Goal: Information Seeking & Learning: Learn about a topic

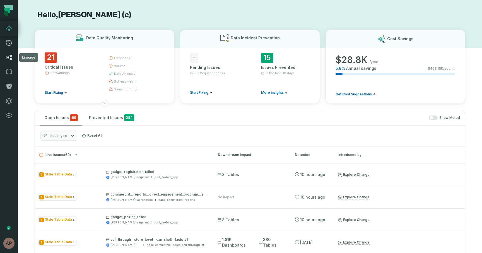
click at [10, 60] on icon at bounding box center [9, 57] width 7 height 7
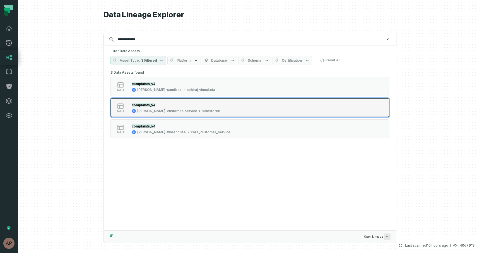
type input "**********"
click at [163, 109] on div "[PERSON_NAME]-customer-service" at bounding box center [167, 111] width 60 height 4
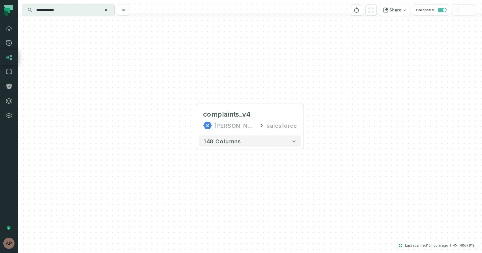
click at [61, 9] on input "**********" at bounding box center [68, 10] width 70 height 9
click at [138, 141] on div "+ complaints_v4 [PERSON_NAME]-customer-service salesforce + 148 columns" at bounding box center [250, 126] width 464 height 253
click at [197, 119] on button "+" at bounding box center [196, 120] width 10 height 10
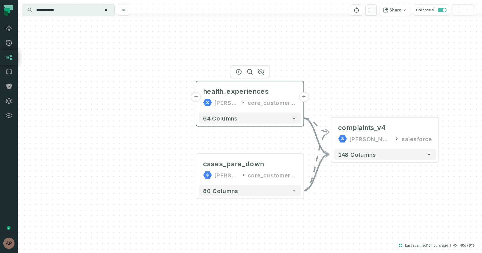
click at [303, 95] on button "+" at bounding box center [304, 97] width 10 height 10
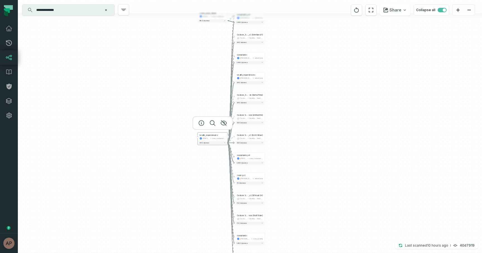
click at [228, 136] on button "-" at bounding box center [227, 137] width 3 height 3
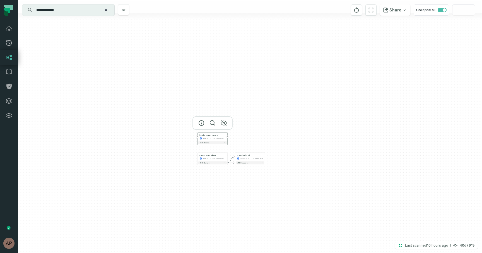
click at [198, 137] on button "+" at bounding box center [197, 137] width 3 height 3
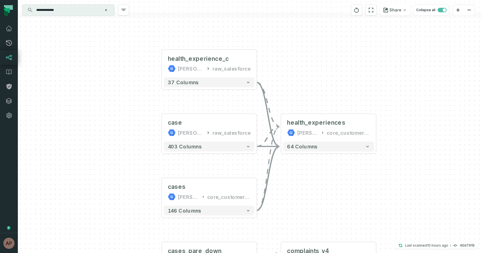
drag, startPoint x: 159, startPoint y: 167, endPoint x: 129, endPoint y: 152, distance: 33.7
click at [129, 152] on div "+ health_experience_c juul-warehouse raw_salesforce + 37 columns + case juul-wa…" at bounding box center [250, 126] width 464 height 253
click at [257, 65] on button "+" at bounding box center [256, 63] width 9 height 9
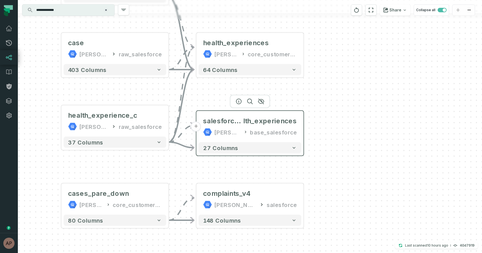
click at [256, 126] on div "salesforce_hea lth_experiences juul-warehouse base_salesforce" at bounding box center [250, 126] width 103 height 27
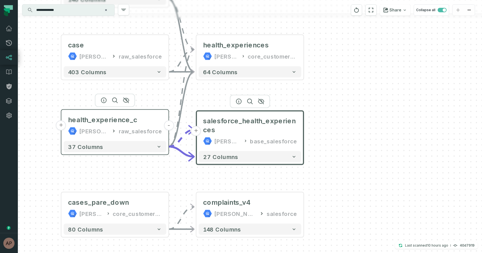
click at [170, 125] on button "-" at bounding box center [169, 126] width 10 height 10
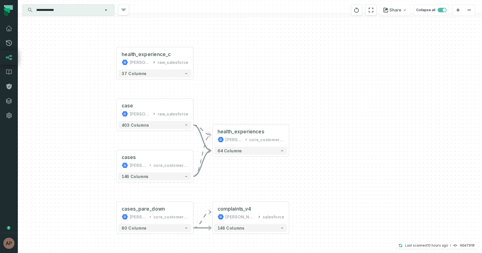
drag, startPoint x: 219, startPoint y: 174, endPoint x: 224, endPoint y: 96, distance: 78.0
click at [224, 96] on div "+ health_experience_c juul-warehouse raw_salesforce + 37 columns + case juul-wa…" at bounding box center [250, 126] width 464 height 253
click at [166, 62] on div "raw_salesforce" at bounding box center [173, 62] width 30 height 6
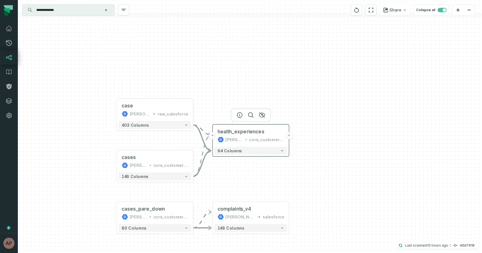
click at [214, 137] on button "+" at bounding box center [212, 135] width 7 height 7
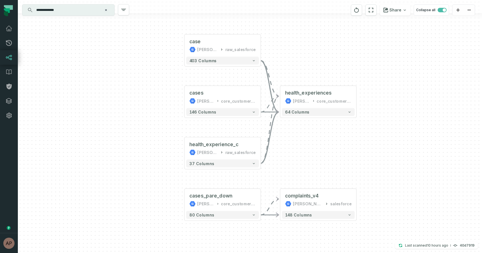
drag, startPoint x: 326, startPoint y: 135, endPoint x: 281, endPoint y: 153, distance: 48.2
click at [281, 153] on div "+ health_experience_c juul-warehouse raw_salesforce + 37 columns + case juul-wa…" at bounding box center [250, 126] width 464 height 253
click at [281, 199] on button "+" at bounding box center [279, 199] width 7 height 7
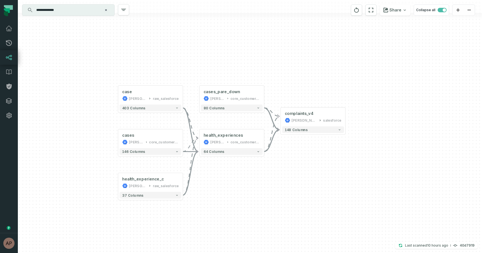
drag, startPoint x: 309, startPoint y: 231, endPoint x: 305, endPoint y: 143, distance: 87.7
click at [305, 143] on div "+ health_experience_c juul-warehouse raw_salesforce + 37 columns + case juul-wa…" at bounding box center [250, 126] width 464 height 253
click at [70, 9] on input "**********" at bounding box center [68, 10] width 70 height 9
click at [222, 180] on div "+ health_experience_c juul-warehouse raw_salesforce + 37 columns + case juul-wa…" at bounding box center [250, 126] width 464 height 253
click at [80, 12] on input "**********" at bounding box center [68, 10] width 70 height 9
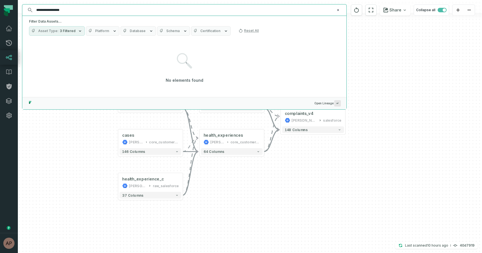
type input "**********"
click at [177, 31] on button "Schema" at bounding box center [173, 30] width 33 height 9
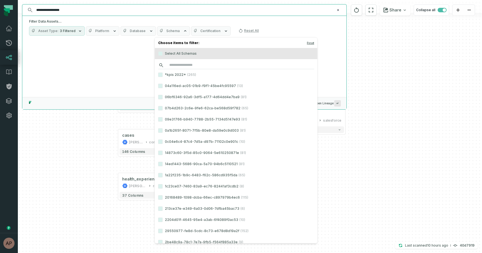
click at [189, 68] on input "search" at bounding box center [236, 65] width 156 height 8
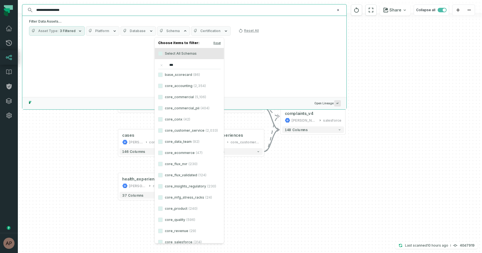
type input "****"
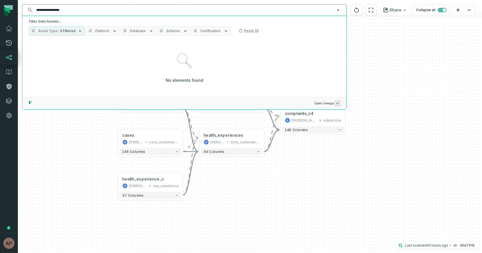
drag, startPoint x: 52, startPoint y: 11, endPoint x: 116, endPoint y: 9, distance: 64.2
click at [116, 9] on input "**********" at bounding box center [184, 10] width 302 height 9
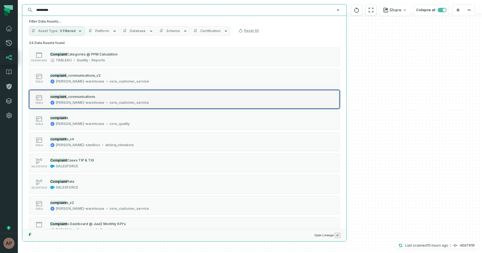
click at [122, 95] on div "complaint _communications" at bounding box center [99, 97] width 99 height 6
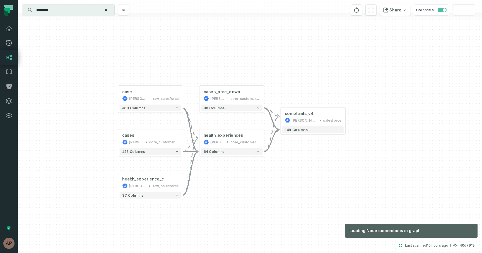
click at [401, 143] on div "+ health_experience_c juul-warehouse raw_salesforce + 37 columns + case juul-wa…" at bounding box center [250, 126] width 464 height 253
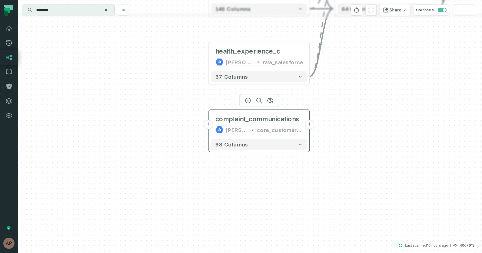
click at [210, 127] on button "+" at bounding box center [208, 124] width 9 height 9
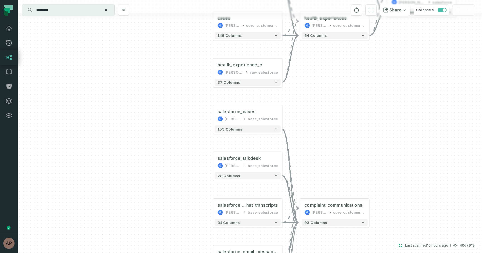
drag, startPoint x: 318, startPoint y: 71, endPoint x: 310, endPoint y: 140, distance: 69.9
click at [310, 140] on div "+ salesforce_cases juul-warehouse base_salesforce + 159 columns + salesforce_ta…" at bounding box center [250, 126] width 464 height 253
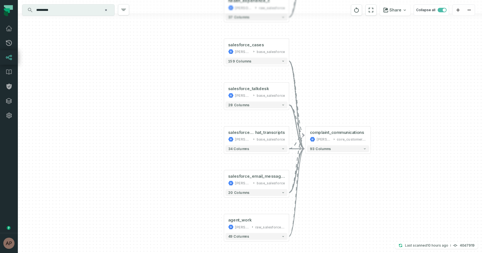
drag, startPoint x: 310, startPoint y: 140, endPoint x: 315, endPoint y: 71, distance: 69.1
click at [315, 71] on div "+ salesforce_cases juul-warehouse base_salesforce + 159 columns + salesforce_ta…" at bounding box center [250, 126] width 464 height 253
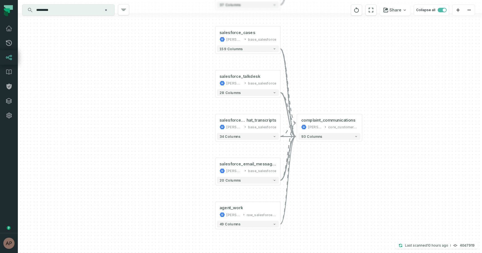
drag, startPoint x: 325, startPoint y: 191, endPoint x: 316, endPoint y: 180, distance: 14.3
click at [316, 180] on div "+ salesforce_cases juul-warehouse base_salesforce + 159 columns + salesforce_ta…" at bounding box center [250, 126] width 464 height 253
click at [279, 211] on button "+" at bounding box center [280, 212] width 6 height 6
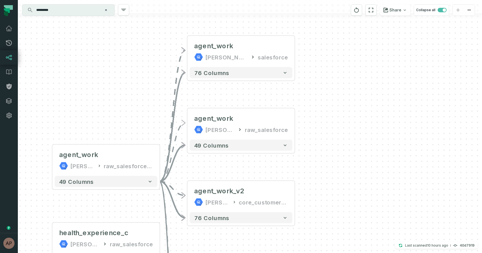
drag, startPoint x: 325, startPoint y: 151, endPoint x: 316, endPoint y: 136, distance: 18.2
click at [316, 136] on div "+ agent_work juul-customer-service salesforce + 76 columns - agent_work juul-wa…" at bounding box center [250, 126] width 464 height 253
click at [295, 128] on button "+" at bounding box center [295, 124] width 10 height 10
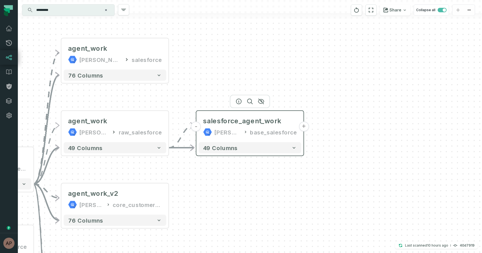
click at [301, 125] on button "+" at bounding box center [304, 127] width 10 height 10
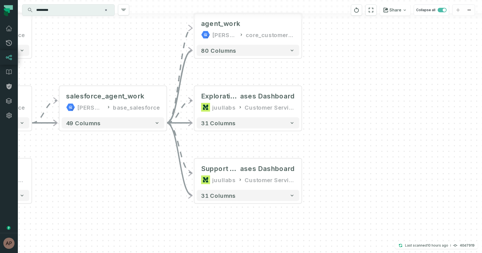
drag, startPoint x: 324, startPoint y: 142, endPoint x: 322, endPoint y: 105, distance: 37.1
click at [322, 105] on div "+ agent_work juul-warehouse core_customer_service + 80 columns + Exploration @ …" at bounding box center [250, 126] width 464 height 253
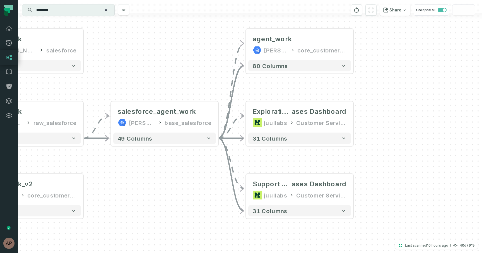
drag, startPoint x: 139, startPoint y: 57, endPoint x: 192, endPoint y: 71, distance: 54.1
click at [192, 71] on div "+ agent_work juul-warehouse core_customer_service + 80 columns + Exploration @ …" at bounding box center [250, 126] width 464 height 253
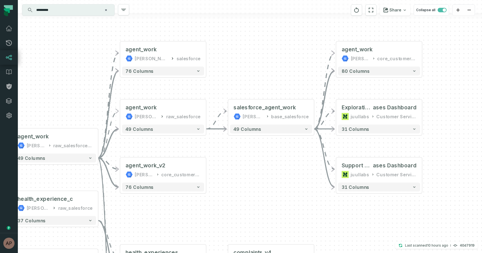
drag, startPoint x: 152, startPoint y: 77, endPoint x: 252, endPoint y: 81, distance: 100.5
click at [252, 81] on div "+ agent_work juul-warehouse core_customer_service + 80 columns + Exploration @ …" at bounding box center [250, 126] width 464 height 253
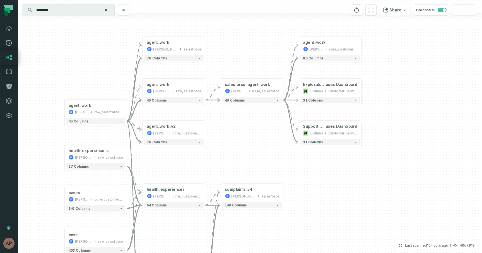
drag, startPoint x: 226, startPoint y: 163, endPoint x: 222, endPoint y: 129, distance: 34.5
click at [222, 129] on div "+ agent_work juul-warehouse core_customer_service + 80 columns + Exploration @ …" at bounding box center [250, 126] width 464 height 253
click at [342, 47] on div "core_customer_service" at bounding box center [343, 49] width 28 height 5
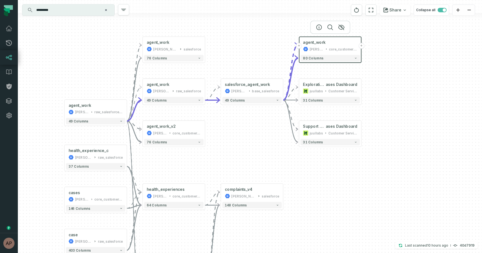
click at [363, 47] on button "+" at bounding box center [361, 46] width 6 height 6
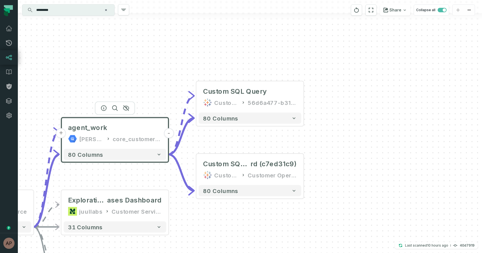
click at [170, 131] on button "-" at bounding box center [169, 133] width 10 height 10
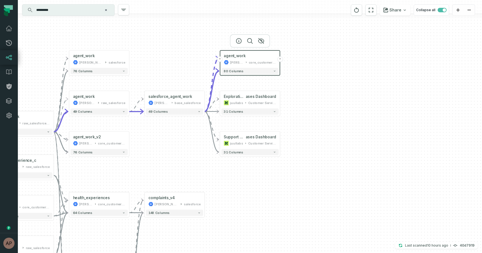
drag, startPoint x: 200, startPoint y: 170, endPoint x: 298, endPoint y: 80, distance: 133.1
click at [298, 80] on div "+ agent_work juul-warehouse core_customer_service + 80 columns + Exploration @ …" at bounding box center [250, 126] width 464 height 253
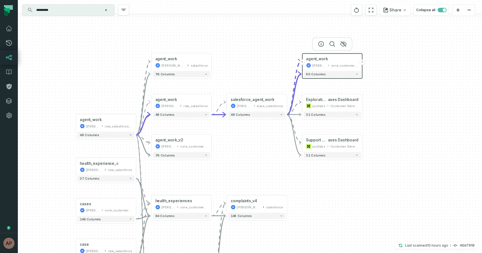
drag, startPoint x: 178, startPoint y: 140, endPoint x: 259, endPoint y: 143, distance: 81.5
click at [259, 143] on div "+ agent_work juul-warehouse core_customer_service + 80 columns + Exploration @ …" at bounding box center [250, 126] width 464 height 253
click at [135, 123] on button "-" at bounding box center [136, 123] width 6 height 6
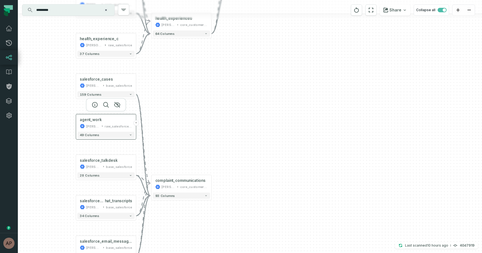
click at [136, 123] on button "+" at bounding box center [136, 123] width 6 height 6
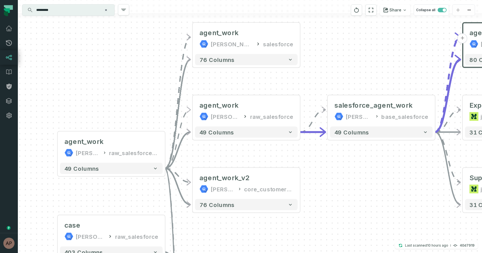
drag, startPoint x: 151, startPoint y: 128, endPoint x: 147, endPoint y: 46, distance: 81.6
click at [147, 46] on div "+ agent_work juul-customer-service salesforce + 76 columns + agent_work_v2 juul…" at bounding box center [250, 126] width 464 height 253
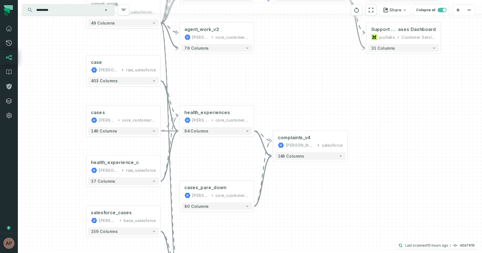
drag, startPoint x: 218, startPoint y: 194, endPoint x: 205, endPoint y: 95, distance: 99.0
click at [205, 95] on div "+ agent_work juul-customer-service salesforce + 76 columns + agent_work_v2 juul…" at bounding box center [250, 126] width 464 height 253
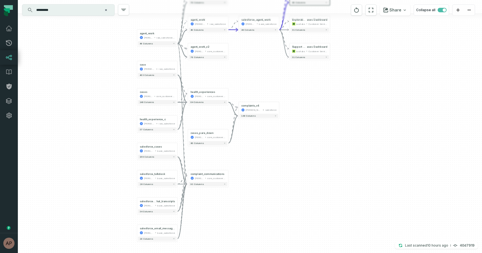
drag, startPoint x: 214, startPoint y: 211, endPoint x: 213, endPoint y: 163, distance: 47.7
click at [213, 163] on div "+ agent_work juul-customer-service salesforce + 76 columns + agent_work_v2 juul…" at bounding box center [250, 126] width 464 height 253
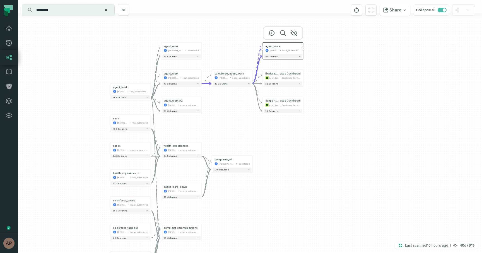
drag, startPoint x: 126, startPoint y: 65, endPoint x: 99, endPoint y: 120, distance: 60.6
click at [99, 120] on div "+ agent_work juul-customer-service salesforce + 76 columns + agent_work_v2 juul…" at bounding box center [250, 126] width 464 height 253
drag, startPoint x: 80, startPoint y: 7, endPoint x: 77, endPoint y: 16, distance: 9.4
click at [77, 16] on div "Discovery Provider cmdk menu ********* ⌘ K Share Collapse all Last scanned 9/23…" at bounding box center [250, 126] width 464 height 253
type input "*********"
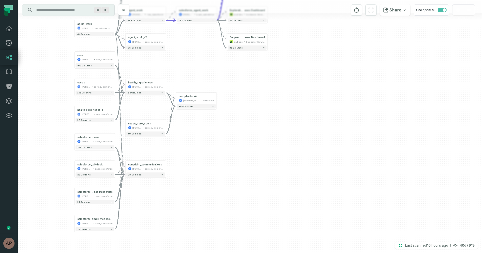
drag, startPoint x: 237, startPoint y: 133, endPoint x: 202, endPoint y: 70, distance: 72.7
click at [202, 70] on div "+ agent_work juul-customer-service salesforce + 76 columns + agent_work_v2 juul…" at bounding box center [250, 126] width 464 height 253
click at [166, 84] on button "+" at bounding box center [166, 85] width 4 height 4
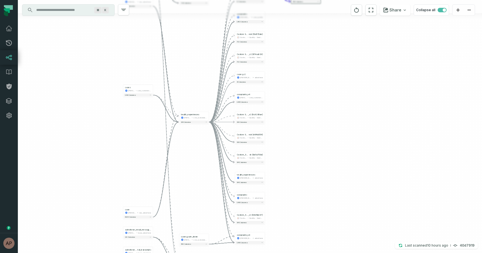
click at [203, 131] on div "- Custom_SQL_Query @ PMTA Data Refresh _v2 (64e5be67) CustomSQL Quality - Sandb…" at bounding box center [250, 126] width 464 height 253
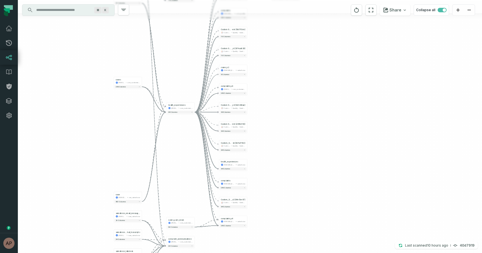
drag, startPoint x: 211, startPoint y: 78, endPoint x: 196, endPoint y: 71, distance: 16.2
click at [196, 71] on div "- Custom_SQL_Query @ PMTA Data Refresh _v2 (64e5be67) CustomSQL Quality - Sandb…" at bounding box center [250, 126] width 464 height 253
click at [195, 107] on button "-" at bounding box center [194, 106] width 3 height 3
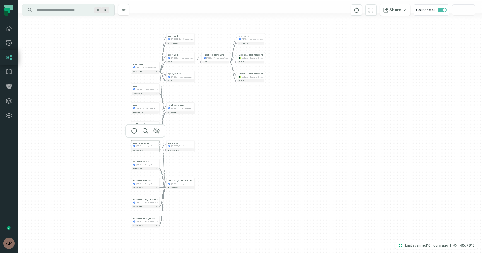
click at [160, 145] on button "+" at bounding box center [159, 144] width 3 height 3
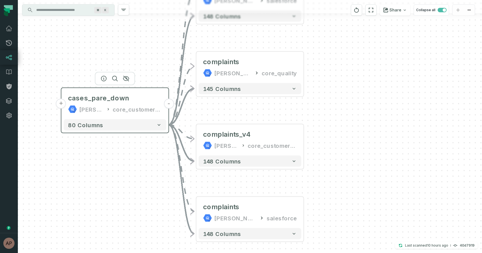
click at [170, 105] on button "-" at bounding box center [169, 104] width 10 height 10
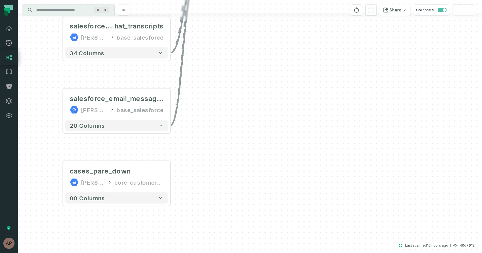
drag, startPoint x: 188, startPoint y: 87, endPoint x: 189, endPoint y: 171, distance: 84.2
click at [189, 171] on div "+ agent_work juul-customer-service salesforce + 76 columns + agent_work_v2 juul…" at bounding box center [250, 126] width 464 height 253
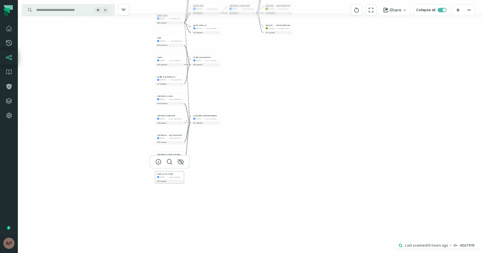
click at [156, 176] on button "+" at bounding box center [155, 175] width 3 height 3
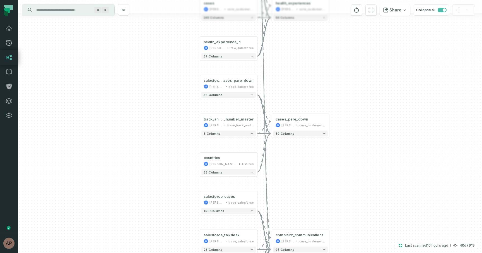
drag, startPoint x: 368, startPoint y: 222, endPoint x: 296, endPoint y: 168, distance: 90.3
click at [296, 168] on div "+ salesforce_c ases_pare_down juul-warehouse base_salesforce - 86 columns + tra…" at bounding box center [250, 126] width 464 height 253
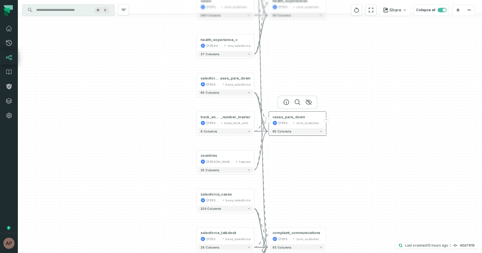
click at [269, 120] on button "-" at bounding box center [268, 119] width 5 height 5
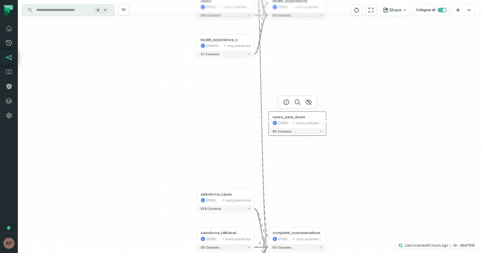
click at [300, 121] on div "core_customer_service" at bounding box center [309, 123] width 26 height 5
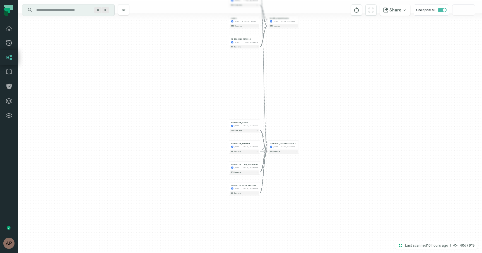
drag, startPoint x: 277, startPoint y: 185, endPoint x: 277, endPoint y: 120, distance: 65.0
click at [277, 120] on div "+ agent_work juul-customer-service salesforce + 76 columns + agent_work_v2 juul…" at bounding box center [250, 126] width 464 height 253
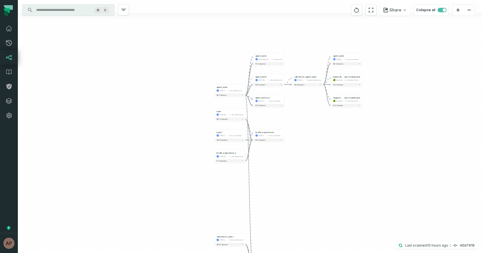
drag, startPoint x: 273, startPoint y: 105, endPoint x: 258, endPoint y: 222, distance: 117.2
click at [258, 222] on div "+ agent_work juul-customer-service salesforce + 76 columns + agent_work_v2 juul…" at bounding box center [250, 126] width 464 height 253
click at [248, 111] on icon "Edge from d0b6a86a06b5626a2ccb1749a4ae0ab3 to d179fc379b8e5a9c24a90908d9f95fe1" at bounding box center [248, 177] width 7 height 164
click at [247, 110] on icon "Edge from d0b6a86a06b5626a2ccb1749a4ae0ab3 to d179fc379b8e5a9c24a90908d9f95fe1" at bounding box center [248, 177] width 7 height 164
click at [247, 106] on icon "Edge from d0b6a86a06b5626a2ccb1749a4ae0ab3 to d179fc379b8e5a9c24a90908d9f95fe1" at bounding box center [248, 177] width 7 height 164
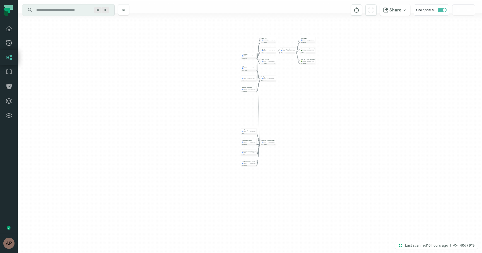
drag, startPoint x: 268, startPoint y: 203, endPoint x: 271, endPoint y: 112, distance: 91.5
click at [271, 112] on div "+ agent_work juul-customer-service salesforce + 76 columns + agent_work_v2 juul…" at bounding box center [250, 126] width 464 height 253
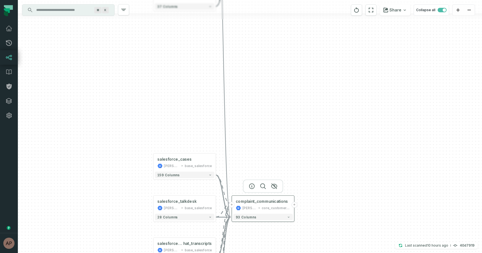
click at [233, 205] on button "+" at bounding box center [232, 205] width 6 height 6
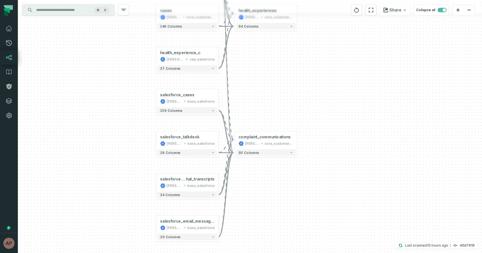
drag, startPoint x: 238, startPoint y: 137, endPoint x: 241, endPoint y: 72, distance: 64.5
click at [241, 72] on div "+ agent_work juul-customer-service salesforce + 76 columns + agent_work_v2 juul…" at bounding box center [250, 126] width 464 height 253
click at [219, 184] on button "+" at bounding box center [219, 183] width 6 height 6
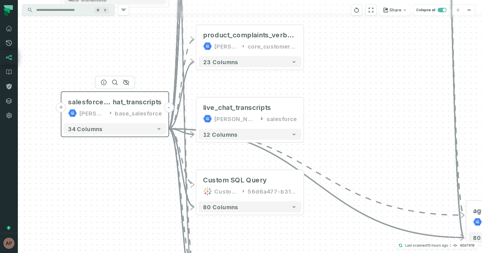
click at [169, 106] on button "-" at bounding box center [169, 108] width 10 height 10
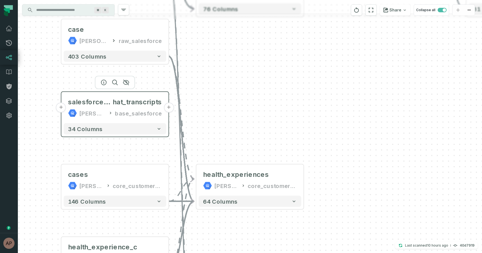
click at [64, 107] on button "+" at bounding box center [61, 108] width 10 height 10
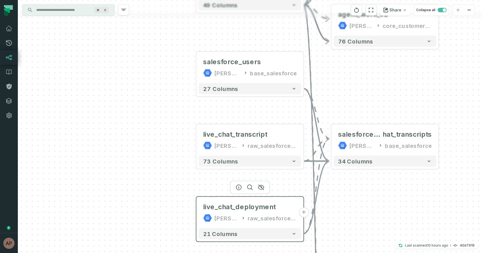
click at [304, 214] on button "+" at bounding box center [304, 213] width 10 height 10
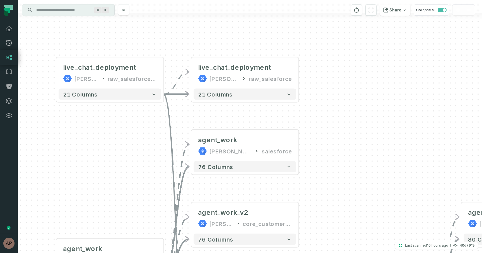
drag, startPoint x: 342, startPoint y: 203, endPoint x: 336, endPoint y: 146, distance: 56.9
click at [336, 146] on div "- live_chat_deployment juul-warehouse raw_salesforce 21 columns + salesforce_us…" at bounding box center [250, 126] width 464 height 253
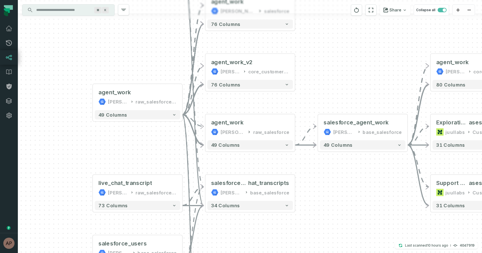
drag, startPoint x: 261, startPoint y: 236, endPoint x: 252, endPoint y: 99, distance: 137.0
click at [252, 99] on div "- live_chat_deployment juul-warehouse raw_salesforce 21 columns + salesforce_us…" at bounding box center [250, 126] width 464 height 253
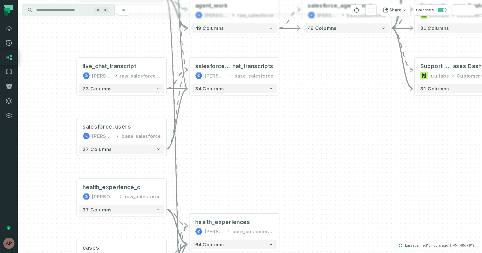
drag, startPoint x: 281, startPoint y: 223, endPoint x: 264, endPoint y: 101, distance: 123.6
click at [264, 101] on div "- live_chat_deployment juul-warehouse raw_salesforce 21 columns + salesforce_us…" at bounding box center [250, 126] width 464 height 253
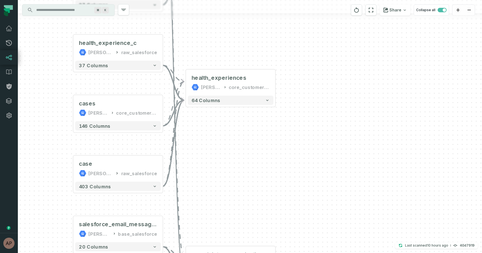
drag, startPoint x: 249, startPoint y: 154, endPoint x: 246, endPoint y: 16, distance: 138.4
click at [246, 16] on div "- live_chat_deployment juul-warehouse raw_salesforce 21 columns + salesforce_us…" at bounding box center [250, 126] width 464 height 253
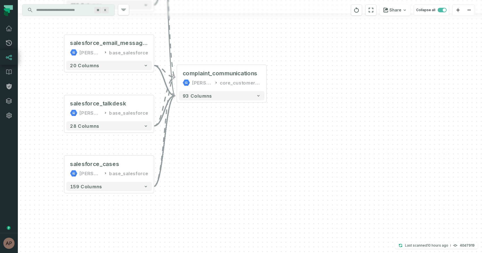
drag, startPoint x: 238, startPoint y: 162, endPoint x: 229, endPoint y: 226, distance: 65.1
click at [228, 220] on div "- live_chat_deployment juul-warehouse raw_salesforce 21 columns + salesforce_us…" at bounding box center [250, 126] width 464 height 253
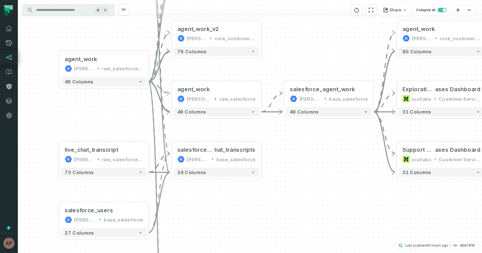
drag, startPoint x: 223, startPoint y: 107, endPoint x: 219, endPoint y: 276, distance: 169.4
click at [219, 253] on html "Pull Requests Dashboard Lineage Data Catalog Policies Integrations Settings Ary…" at bounding box center [241, 126] width 482 height 253
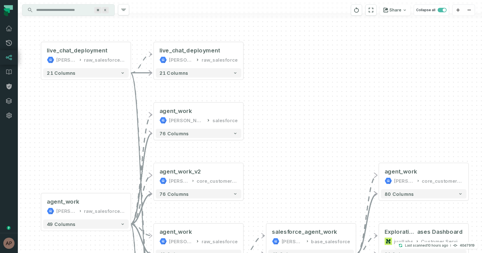
drag, startPoint x: 129, startPoint y: 127, endPoint x: 111, endPoint y: 269, distance: 143.4
click at [111, 253] on html "Pull Requests Dashboard Lineage Data Catalog Policies Integrations Settings Ary…" at bounding box center [241, 126] width 482 height 253
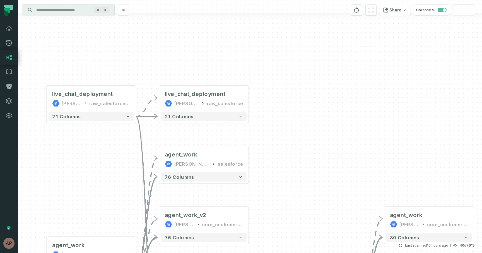
drag, startPoint x: 115, startPoint y: 135, endPoint x: 123, endPoint y: 195, distance: 60.8
click at [123, 195] on div "- live_chat_deployment juul-warehouse raw_salesforce 21 columns + salesforce_us…" at bounding box center [250, 126] width 464 height 253
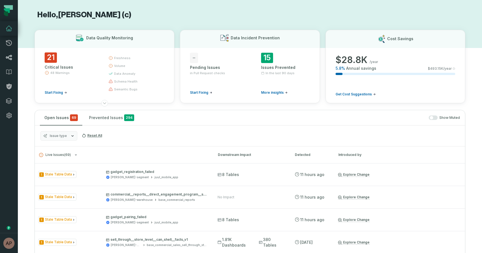
click at [15, 59] on link "Lineage" at bounding box center [9, 57] width 18 height 15
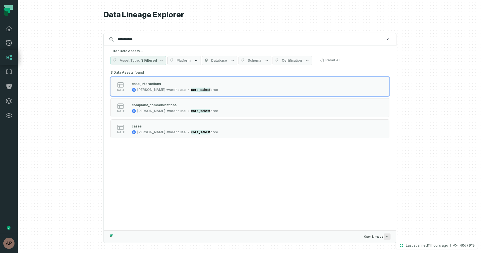
type input "**********"
click at [251, 59] on span "Schema" at bounding box center [254, 60] width 13 height 4
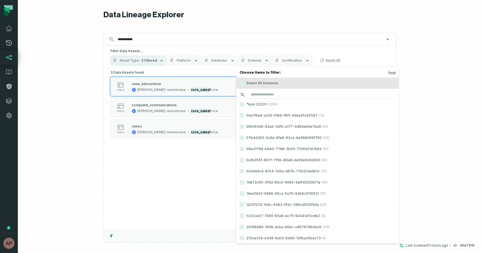
click at [254, 92] on input "search" at bounding box center [318, 95] width 156 height 8
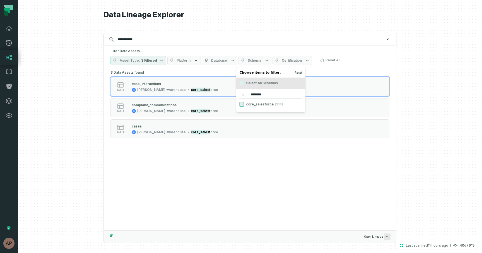
type input "********"
click at [243, 103] on button "core_salesforce (314)" at bounding box center [242, 104] width 4 height 4
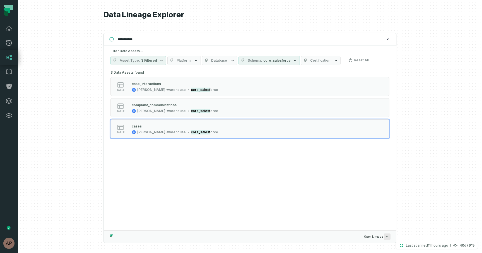
click at [229, 162] on div "3 Data Assets found table case_interactions juul-warehouse core_salesf orce tab…" at bounding box center [250, 150] width 292 height 162
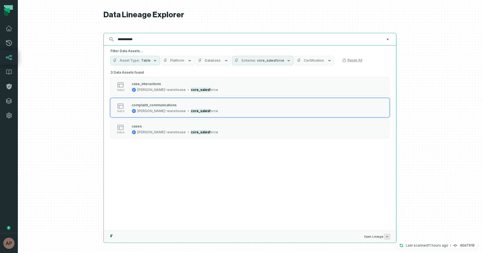
drag, startPoint x: 138, startPoint y: 38, endPoint x: 98, endPoint y: 38, distance: 39.9
click at [98, 38] on div "**********" at bounding box center [250, 126] width 464 height 253
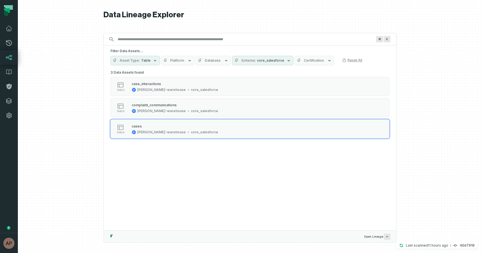
click at [187, 180] on div "3 Data Assets found table case_interactions juul-warehouse core_salesforce tabl…" at bounding box center [250, 150] width 292 height 162
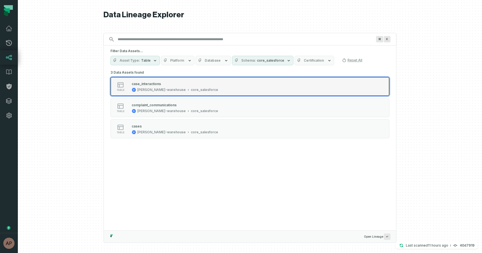
click at [164, 85] on div "case_interactions" at bounding box center [175, 84] width 86 height 6
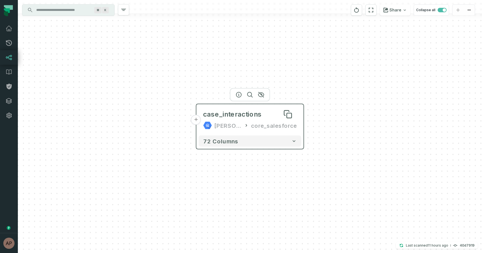
click at [231, 114] on div "case_interactions" at bounding box center [232, 114] width 59 height 9
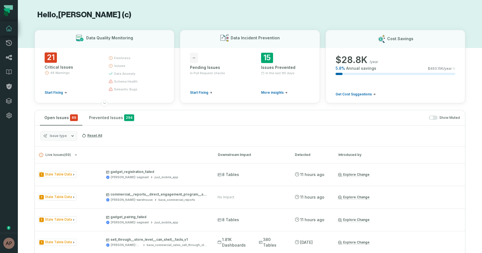
click at [14, 57] on link "Lineage" at bounding box center [9, 57] width 18 height 15
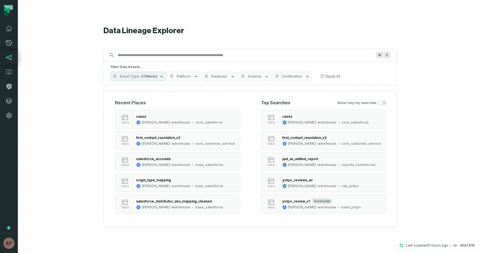
click at [261, 73] on button "Schema" at bounding box center [255, 76] width 33 height 9
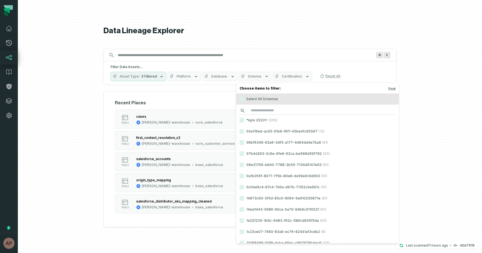
click at [274, 109] on input "search" at bounding box center [318, 111] width 156 height 8
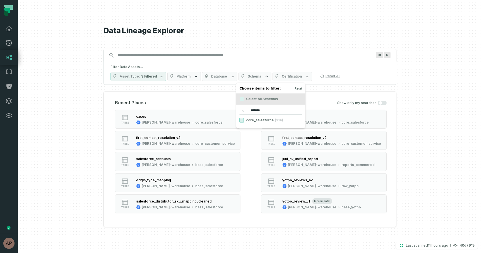
type input "*******"
click at [243, 121] on button "core_salesforce (314)" at bounding box center [242, 120] width 4 height 4
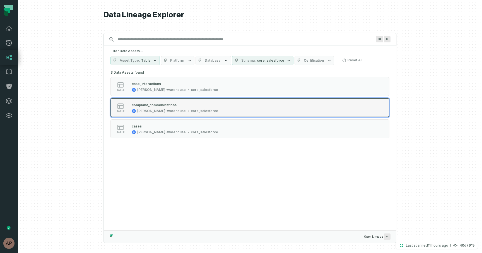
click at [144, 113] on div "[PERSON_NAME]-warehouse" at bounding box center [161, 111] width 49 height 4
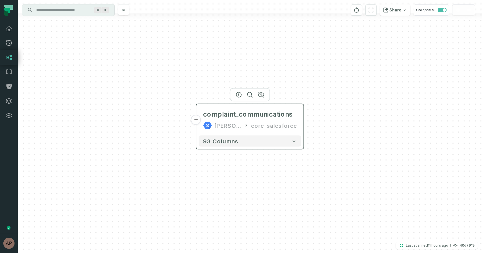
click at [300, 120] on div "complaint_communications juul-warehouse core_salesforce" at bounding box center [250, 120] width 103 height 27
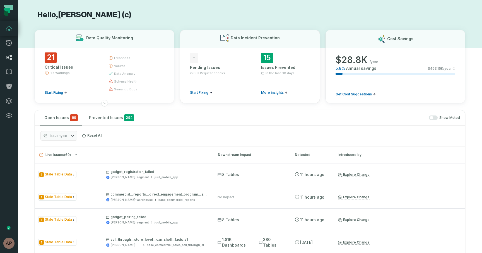
click at [10, 55] on icon at bounding box center [9, 57] width 6 height 5
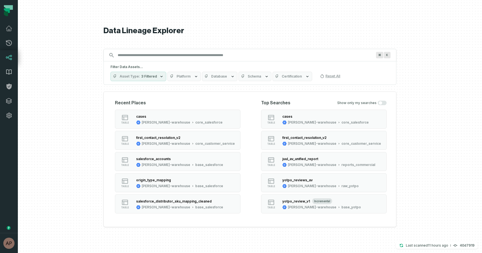
click at [13, 75] on link "Data Catalog" at bounding box center [9, 72] width 18 height 15
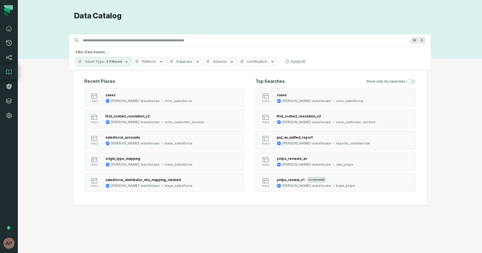
click at [225, 62] on button "Schema" at bounding box center [220, 61] width 33 height 9
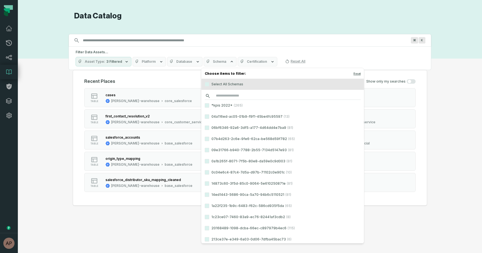
click at [234, 99] on input "search" at bounding box center [283, 96] width 156 height 8
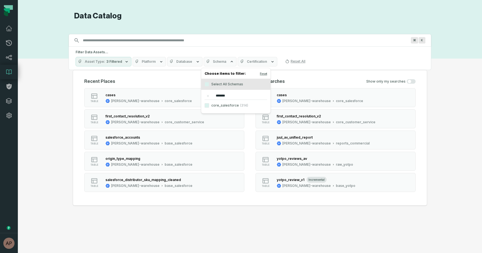
type input "*******"
click at [232, 105] on label "core_salesforce (314)" at bounding box center [235, 105] width 69 height 11
click at [209, 105] on button "core_salesforce (314)" at bounding box center [207, 105] width 4 height 4
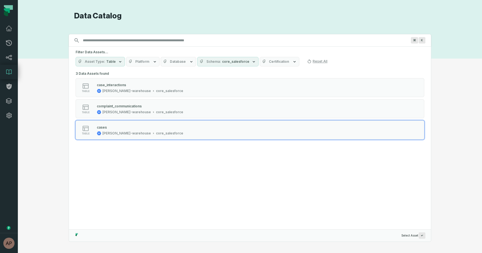
click at [115, 141] on div "3 Data Assets found table case_interactions juul-warehouse core_salesforce tabl…" at bounding box center [250, 108] width 349 height 77
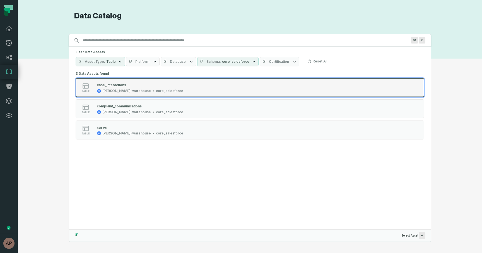
click at [116, 91] on div "[PERSON_NAME]-warehouse" at bounding box center [126, 91] width 49 height 4
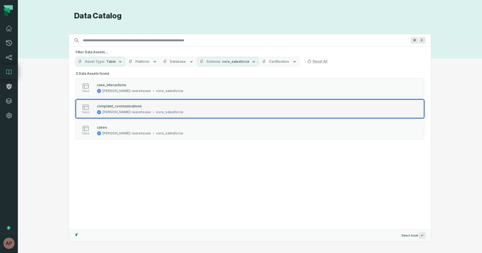
click at [156, 112] on div "core_salesforce" at bounding box center [169, 112] width 27 height 4
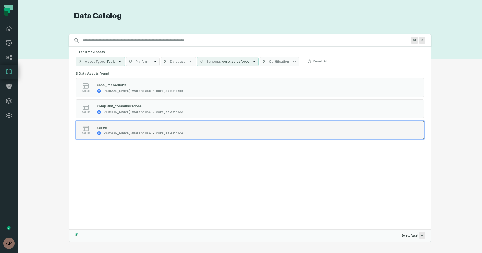
click at [156, 132] on div "core_salesforce" at bounding box center [169, 133] width 27 height 4
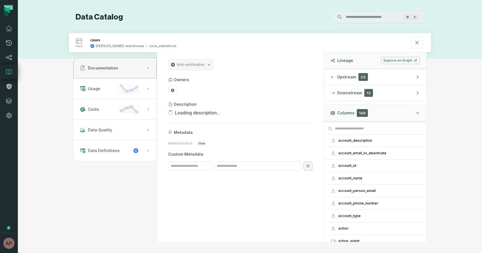
click at [407, 63] on link "Explore on Graph" at bounding box center [400, 60] width 39 height 7
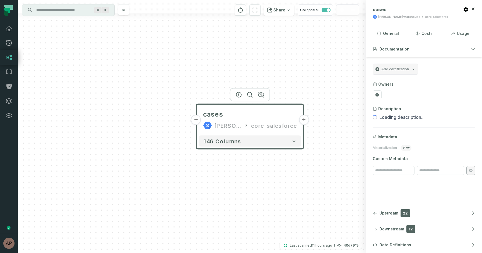
click at [305, 121] on button "+" at bounding box center [304, 120] width 10 height 10
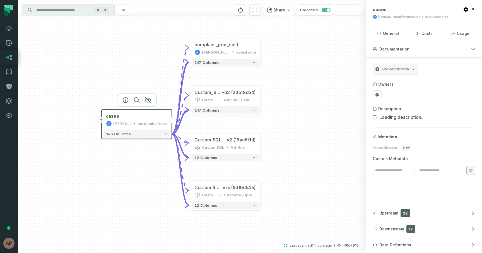
drag, startPoint x: 313, startPoint y: 121, endPoint x: 313, endPoint y: 105, distance: 15.1
click at [313, 105] on div "+ complaint_pod_split [PERSON_NAME]-customer-service salesforce 147 columns + C…" at bounding box center [192, 126] width 348 height 253
click at [241, 49] on div "complaint_pod_split [PERSON_NAME]-customer-service salesforce" at bounding box center [225, 49] width 67 height 18
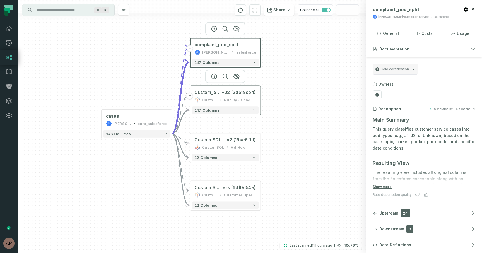
click at [234, 97] on div "Quality - Sandbox" at bounding box center [240, 100] width 32 height 6
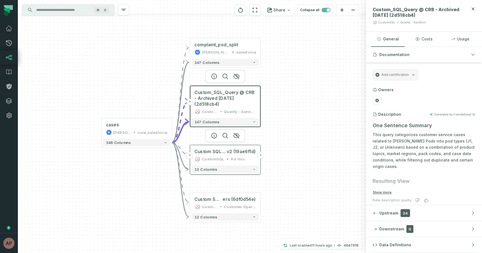
click at [236, 156] on div "Custom SQL Query @ Replacement Orders v2 (19ae6f1d) CustomSQL Ad Hoc" at bounding box center [225, 156] width 67 height 18
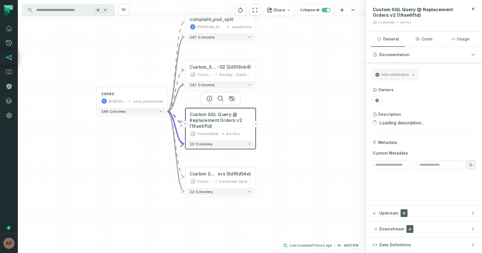
drag, startPoint x: 280, startPoint y: 184, endPoint x: 275, endPoint y: 146, distance: 37.4
click at [275, 146] on div "+ complaint_pod_split [PERSON_NAME]-customer-service salesforce 147 columns + C…" at bounding box center [192, 126] width 348 height 253
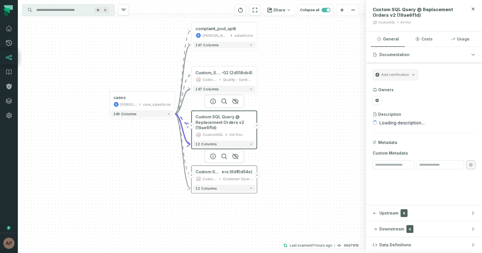
click at [230, 177] on div "Customer Operations Sandbox" at bounding box center [238, 178] width 30 height 5
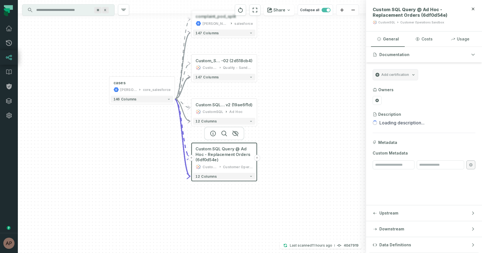
drag, startPoint x: 280, startPoint y: 189, endPoint x: 280, endPoint y: 165, distance: 23.4
click at [280, 165] on div "+ complaint_pod_split [PERSON_NAME]-customer-service salesforce 147 columns + C…" at bounding box center [192, 126] width 348 height 253
click at [242, 166] on div "Customer Operations Sandbox" at bounding box center [238, 166] width 30 height 6
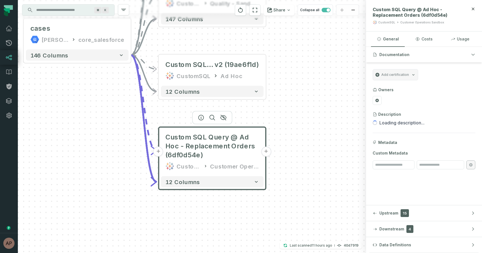
click at [250, 167] on div "Customer Operations Sandbox" at bounding box center [234, 166] width 49 height 9
click at [247, 167] on div "Customer Operations Sandbox" at bounding box center [234, 166] width 49 height 9
click at [282, 126] on div "+ complaint_pod_split [PERSON_NAME]-customer-service salesforce 147 columns + C…" at bounding box center [192, 126] width 348 height 253
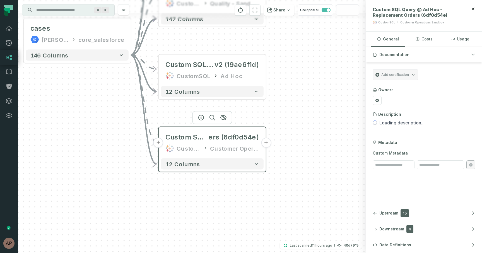
click at [235, 149] on div "Customer Operations Sandbox" at bounding box center [234, 148] width 49 height 9
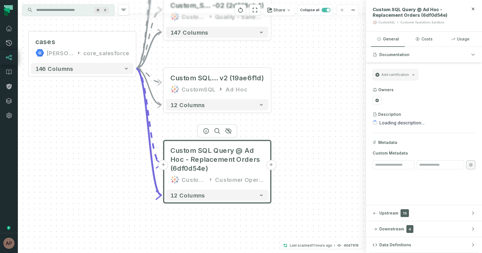
drag, startPoint x: 315, startPoint y: 83, endPoint x: 321, endPoint y: 100, distance: 17.7
click at [321, 100] on div "+ complaint_pod_split [PERSON_NAME]-customer-service salesforce 147 columns + C…" at bounding box center [192, 126] width 348 height 253
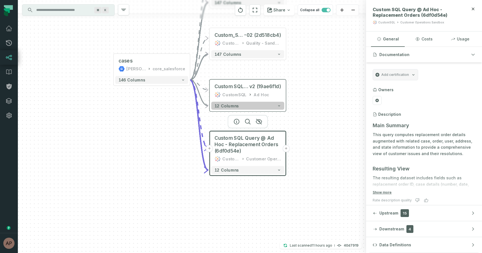
click at [246, 109] on button "12 columns" at bounding box center [247, 106] width 73 height 8
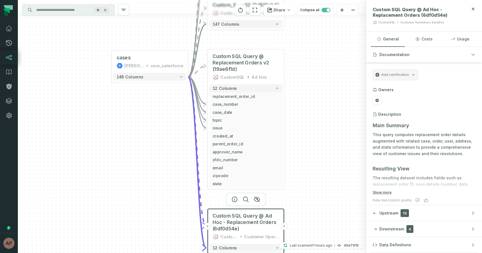
drag, startPoint x: 329, startPoint y: 156, endPoint x: 327, endPoint y: 126, distance: 30.2
click at [327, 126] on div "+ complaint_pod_split [PERSON_NAME]-customer-service salesforce 147 columns + C…" at bounding box center [192, 126] width 348 height 253
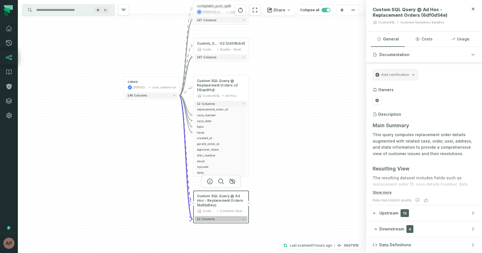
click at [230, 219] on button "12 columns" at bounding box center [221, 219] width 53 height 6
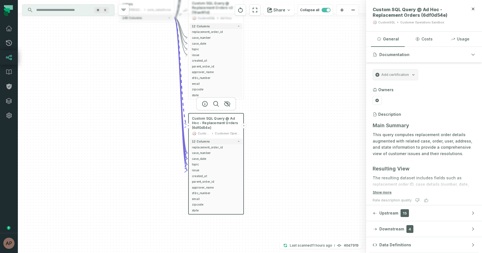
drag, startPoint x: 263, startPoint y: 239, endPoint x: 257, endPoint y: 163, distance: 75.8
click at [257, 163] on div "+ complaint_pod_split [PERSON_NAME]-customer-service salesforce 147 columns + C…" at bounding box center [192, 126] width 348 height 253
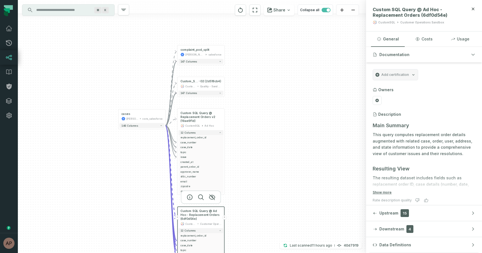
drag, startPoint x: 299, startPoint y: 88, endPoint x: 272, endPoint y: 182, distance: 98.1
click at [272, 182] on div "+ complaint_pod_split [PERSON_NAME]-customer-service salesforce 147 columns + C…" at bounding box center [192, 126] width 348 height 253
click at [216, 91] on button "147 columns" at bounding box center [201, 93] width 45 height 5
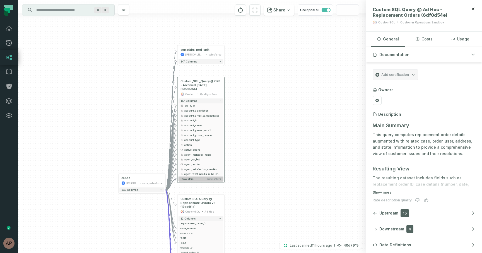
click at [215, 179] on span "Showing 15 / 147" at bounding box center [213, 179] width 15 height 3
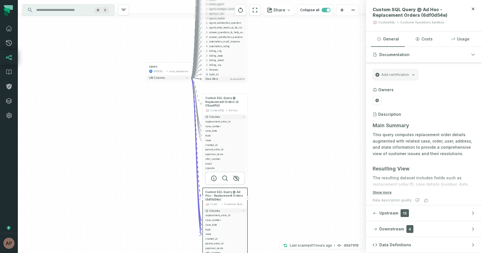
drag, startPoint x: 244, startPoint y: 213, endPoint x: 266, endPoint y: 65, distance: 149.5
click at [266, 65] on div "+ complaint_pod_split [PERSON_NAME]-customer-service salesforce 147 columns + C…" at bounding box center [192, 126] width 348 height 253
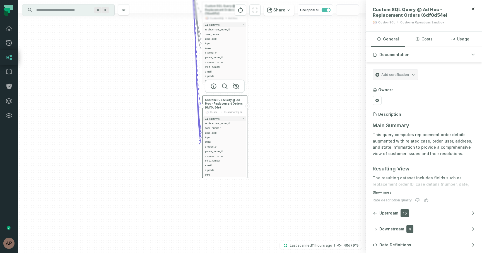
drag, startPoint x: 283, startPoint y: 146, endPoint x: 279, endPoint y: 62, distance: 84.0
click at [279, 62] on div "+ complaint_pod_split [PERSON_NAME]-customer-service salesforce 147 columns + C…" at bounding box center [192, 126] width 348 height 253
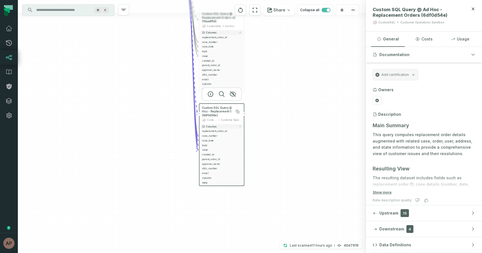
click at [218, 114] on span "Custom SQL Query @ Ad Hoc - Replacement Orders (6df0d54e)" at bounding box center [221, 111] width 39 height 11
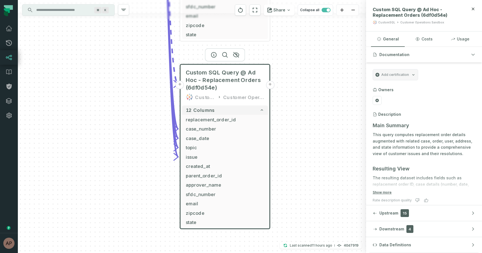
drag, startPoint x: 223, startPoint y: 131, endPoint x: 222, endPoint y: 95, distance: 35.4
click at [222, 95] on div "Custom SQL Query @ Ad Hoc - Replacement Orders (6df0d54e) CustomSQL Customer Op…" at bounding box center [225, 84] width 86 height 37
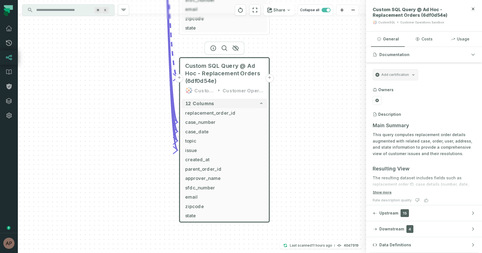
click at [200, 91] on div "CustomSQL" at bounding box center [204, 90] width 21 height 8
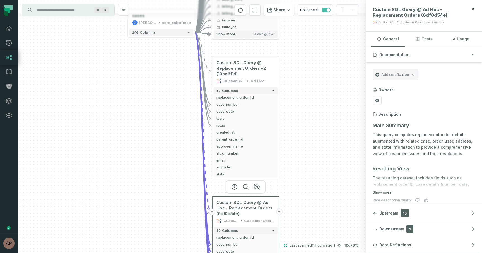
drag, startPoint x: 299, startPoint y: 87, endPoint x: 303, endPoint y: 221, distance: 134.0
click at [303, 221] on div "+ complaint_pod_split [PERSON_NAME]-customer-service salesforce 147 columns + C…" at bounding box center [192, 126] width 348 height 253
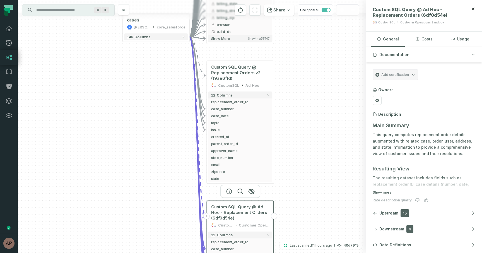
drag, startPoint x: 303, startPoint y: 137, endPoint x: 298, endPoint y: 142, distance: 7.1
click at [298, 142] on div "+ complaint_pod_split [PERSON_NAME]-customer-service salesforce 147 columns + C…" at bounding box center [192, 126] width 348 height 253
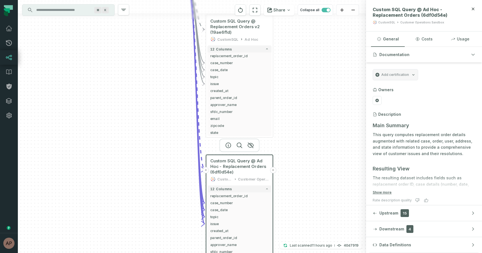
drag, startPoint x: 298, startPoint y: 142, endPoint x: 297, endPoint y: 95, distance: 46.3
click at [297, 95] on div "+ complaint_pod_split [PERSON_NAME]-customer-service salesforce 147 columns + C…" at bounding box center [192, 126] width 348 height 253
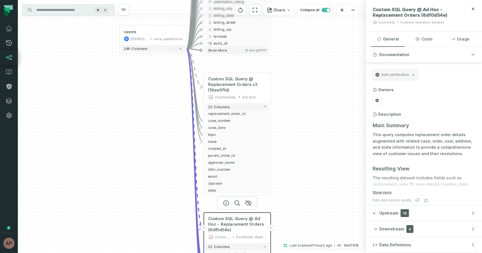
drag, startPoint x: 299, startPoint y: 139, endPoint x: 297, endPoint y: 199, distance: 60.3
click at [297, 199] on div "+ complaint_pod_split [PERSON_NAME]-customer-service salesforce 147 columns + C…" at bounding box center [192, 126] width 348 height 253
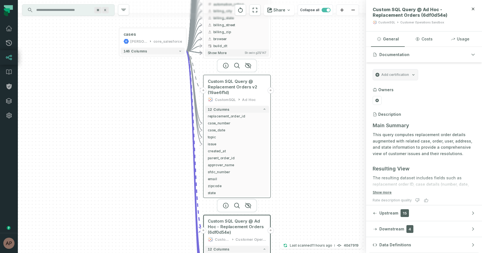
click at [258, 95] on div "Custom SQL Query @ Replacement Orders v2 (19ae6f1d) CustomSQL Ad Hoc" at bounding box center [237, 90] width 64 height 28
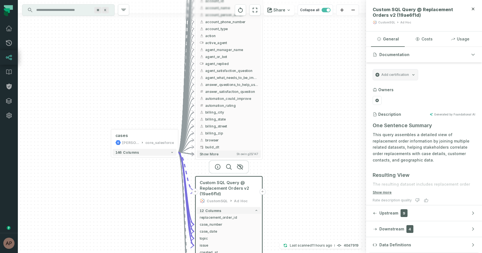
drag, startPoint x: 314, startPoint y: 81, endPoint x: 306, endPoint y: 183, distance: 101.6
click at [306, 183] on div "+ complaint_pod_split [PERSON_NAME]-customer-service salesforce 147 columns + C…" at bounding box center [192, 126] width 348 height 253
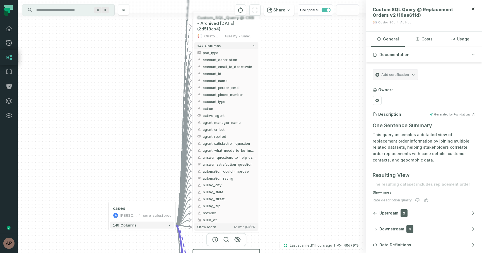
drag, startPoint x: 306, startPoint y: 120, endPoint x: 304, endPoint y: 193, distance: 73.1
click at [304, 193] on div "+ complaint_pod_split [PERSON_NAME]-customer-service salesforce 147 columns + C…" at bounding box center [192, 126] width 348 height 253
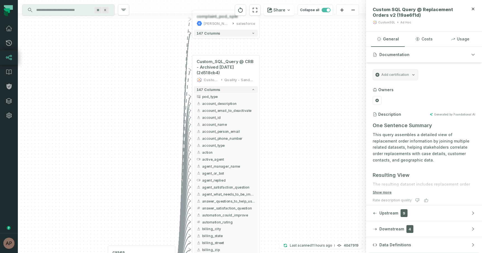
drag, startPoint x: 302, startPoint y: 122, endPoint x: 302, endPoint y: 166, distance: 43.8
click at [302, 166] on div "+ complaint_pod_split [PERSON_NAME]-customer-service salesforce 147 columns + C…" at bounding box center [192, 126] width 348 height 253
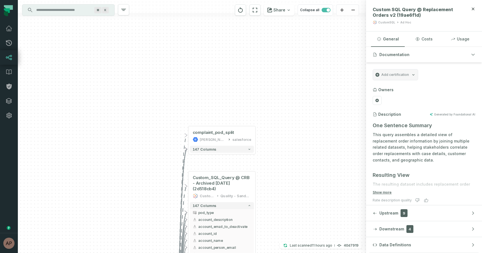
drag, startPoint x: 293, startPoint y: 91, endPoint x: 289, endPoint y: 207, distance: 115.6
click at [289, 207] on div "+ complaint_pod_split [PERSON_NAME]-customer-service salesforce 147 columns + C…" at bounding box center [192, 126] width 348 height 253
click at [235, 137] on div "salesforce" at bounding box center [241, 139] width 19 height 6
